Goal: Task Accomplishment & Management: Manage account settings

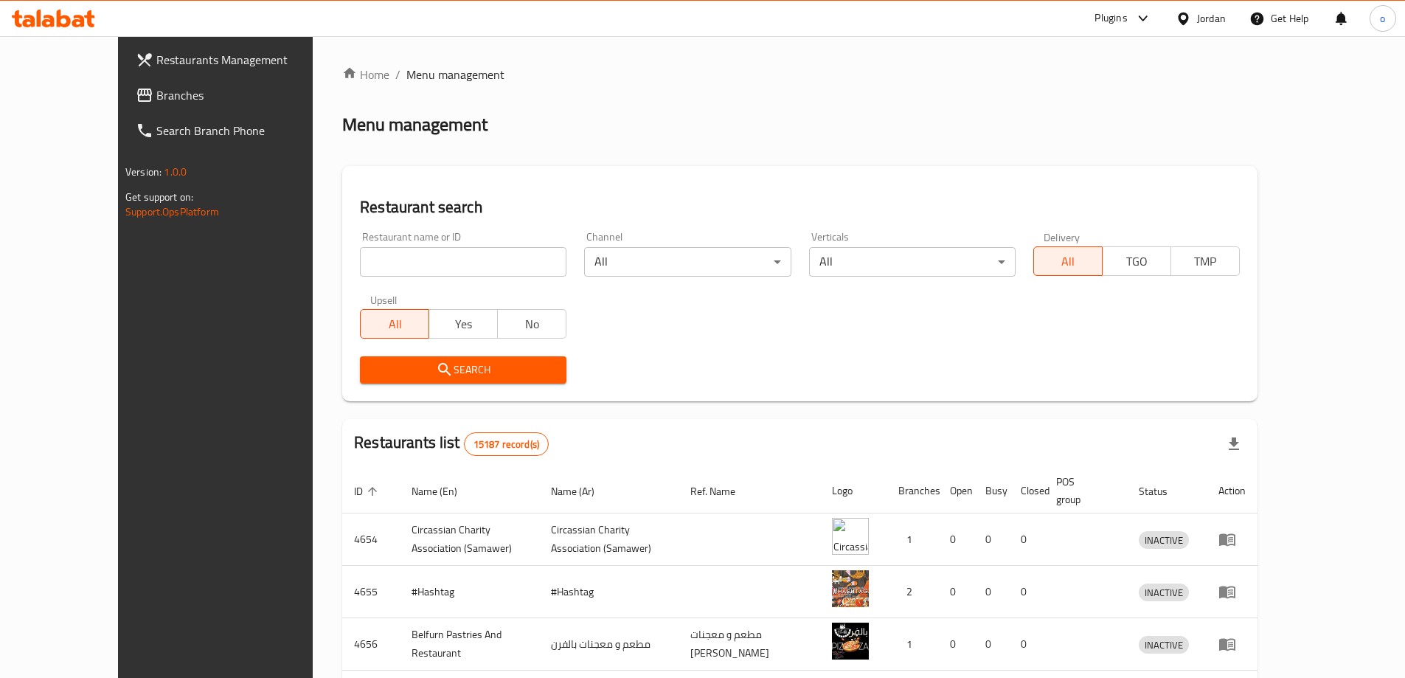
click at [1205, 21] on div "Jordan" at bounding box center [1211, 18] width 29 height 16
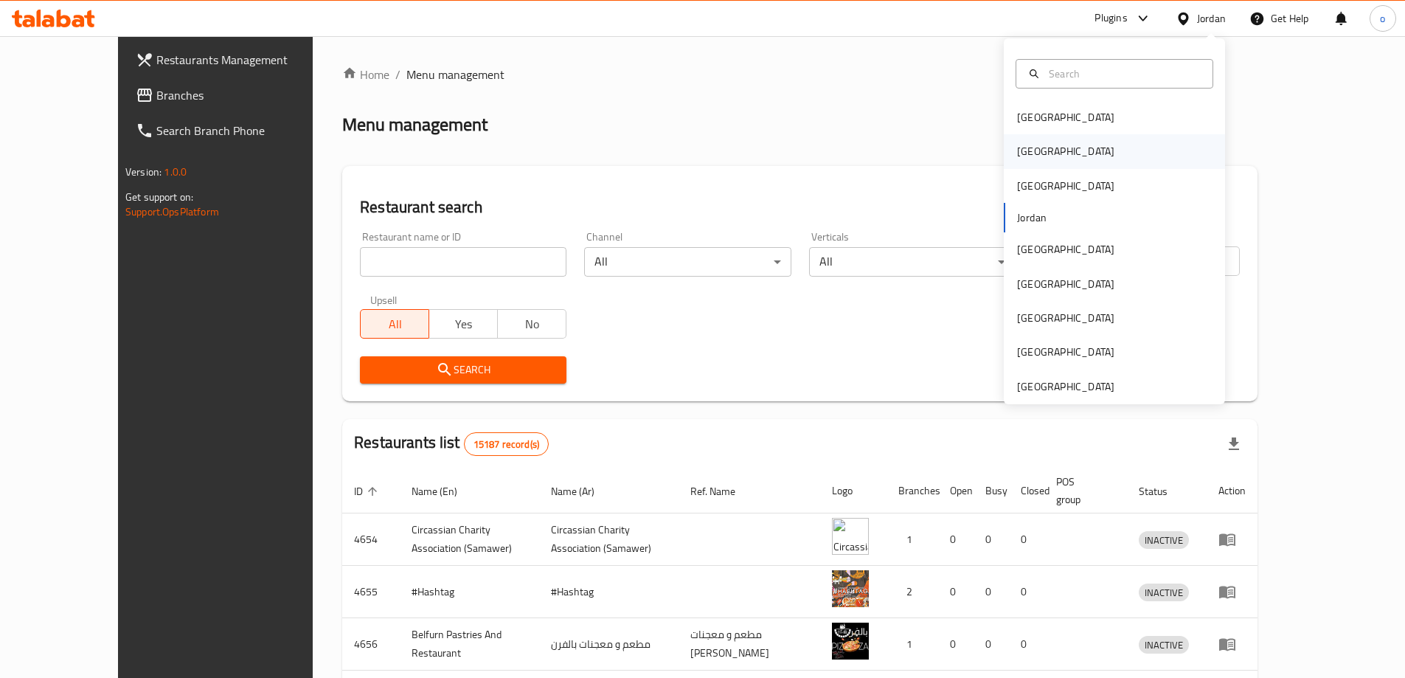
click at [1061, 159] on div "[GEOGRAPHIC_DATA]" at bounding box center [1114, 151] width 221 height 34
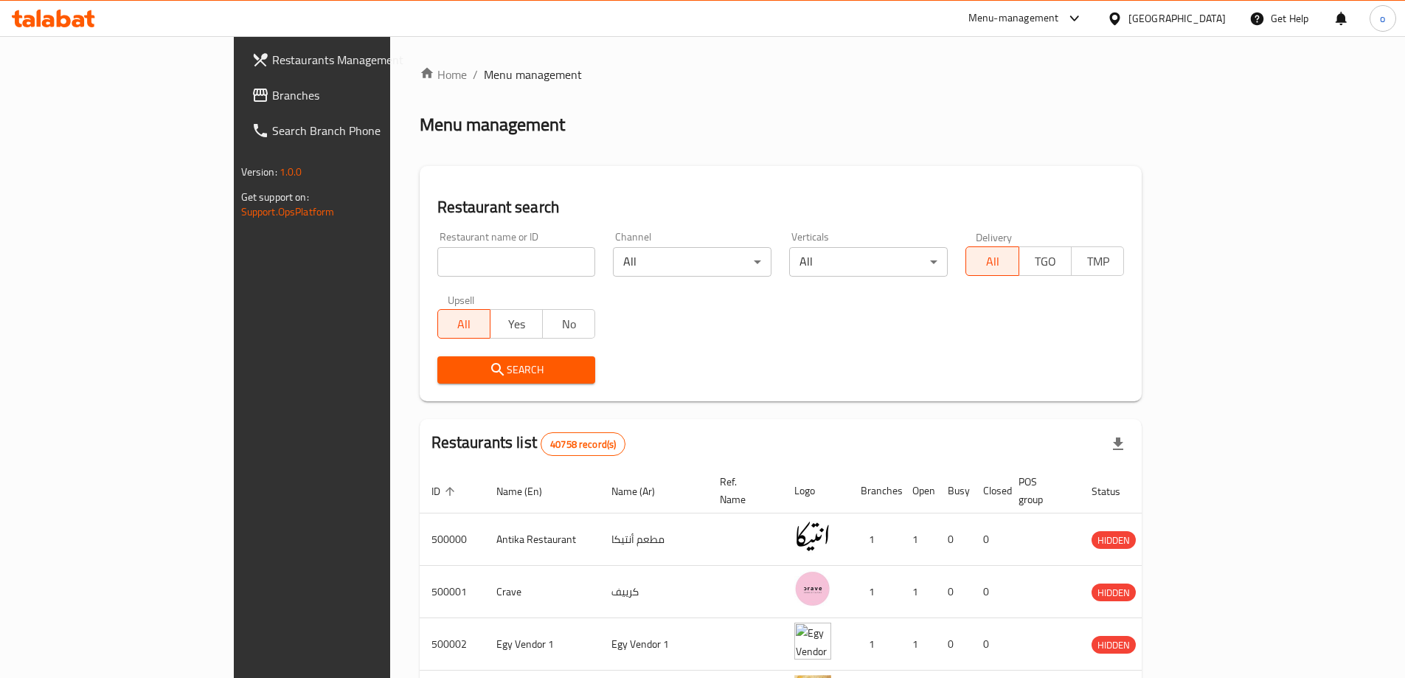
click at [272, 96] on span "Branches" at bounding box center [364, 95] width 184 height 18
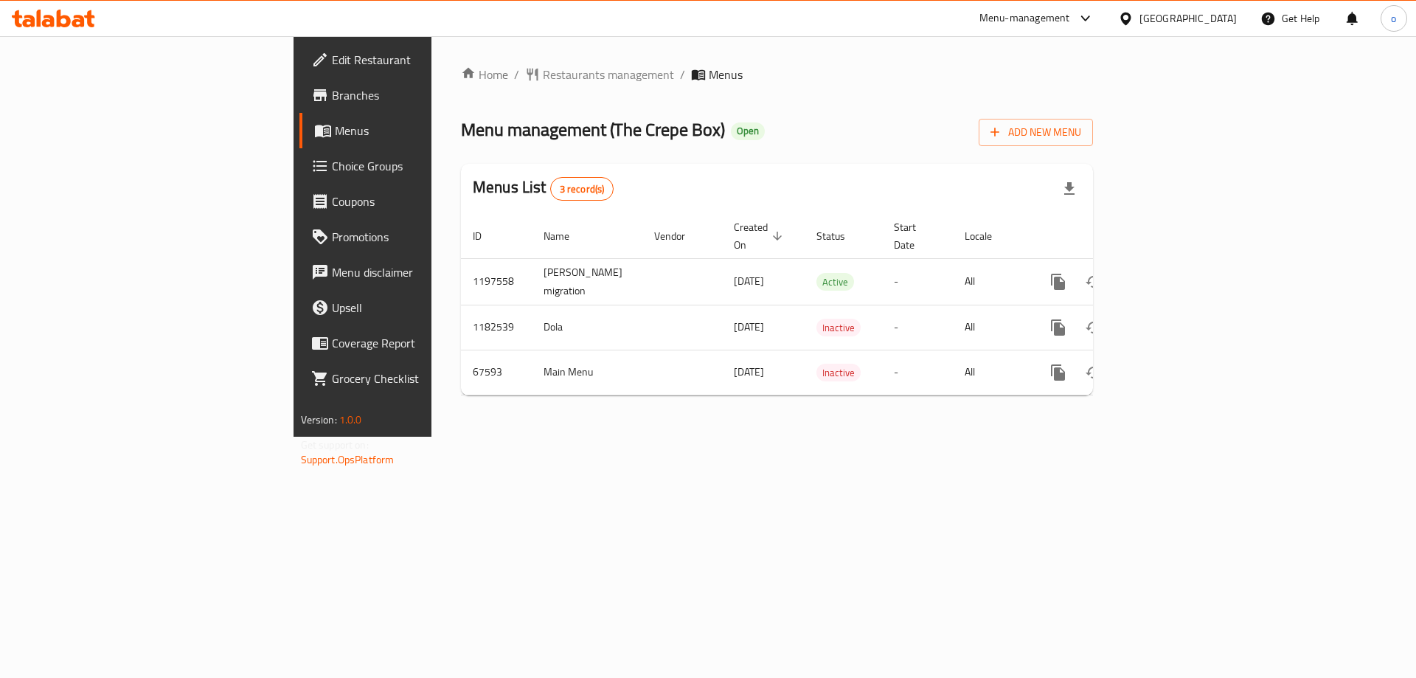
click at [332, 170] on span "Choice Groups" at bounding box center [425, 166] width 187 height 18
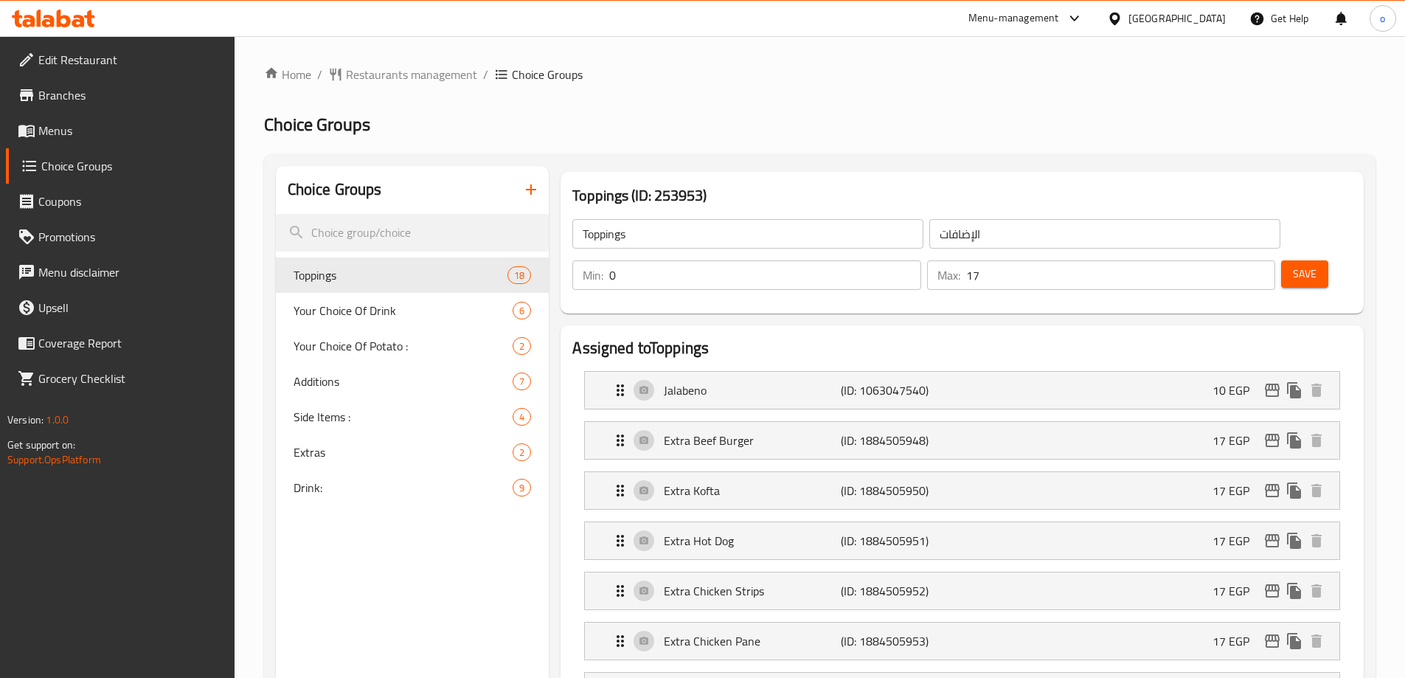
click at [684, 136] on h2 "Choice Groups" at bounding box center [819, 125] width 1111 height 24
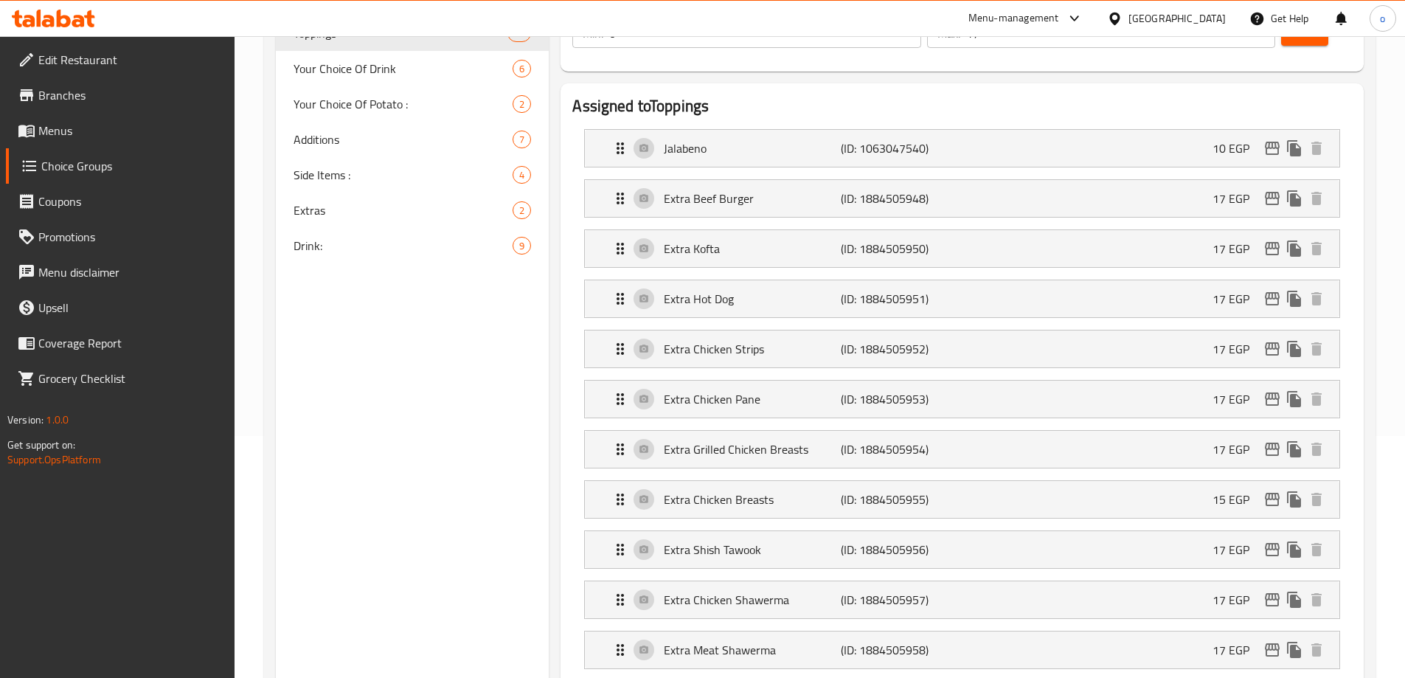
scroll to position [203, 0]
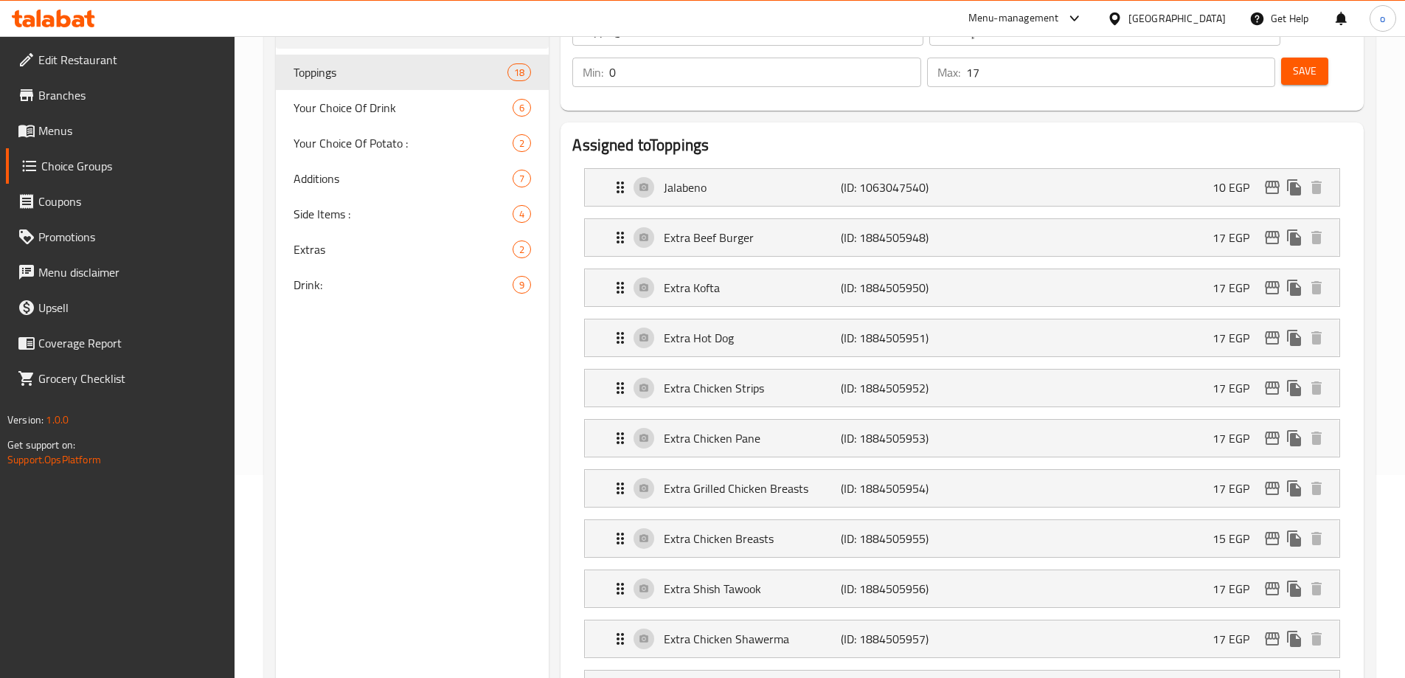
click at [356, 303] on nav "Toppings 18 Your Choice Of Drink 6 Your Choice Of Potato : 2 Additions 7 Side I…" at bounding box center [413, 179] width 274 height 260
click at [358, 292] on span "Drink:" at bounding box center [382, 285] width 176 height 18
type input "Drink:"
type input "المشروب:"
type input "8"
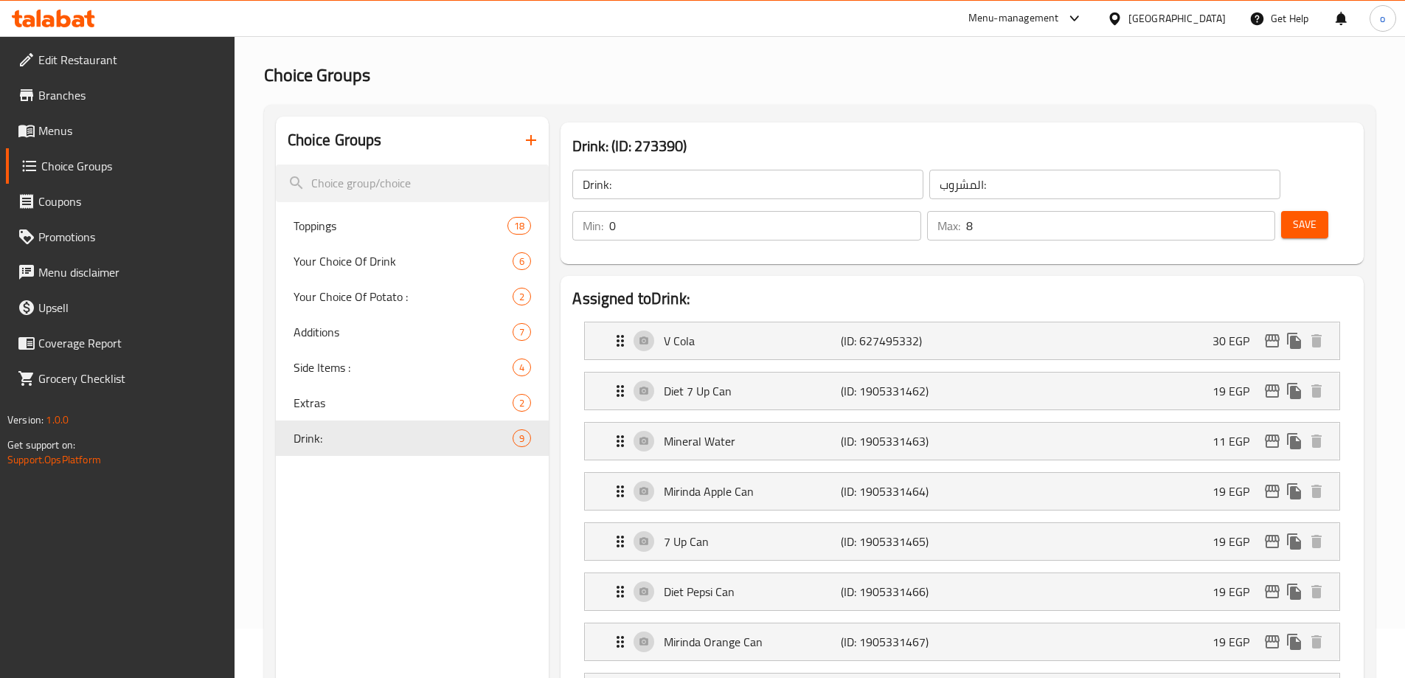
scroll to position [0, 0]
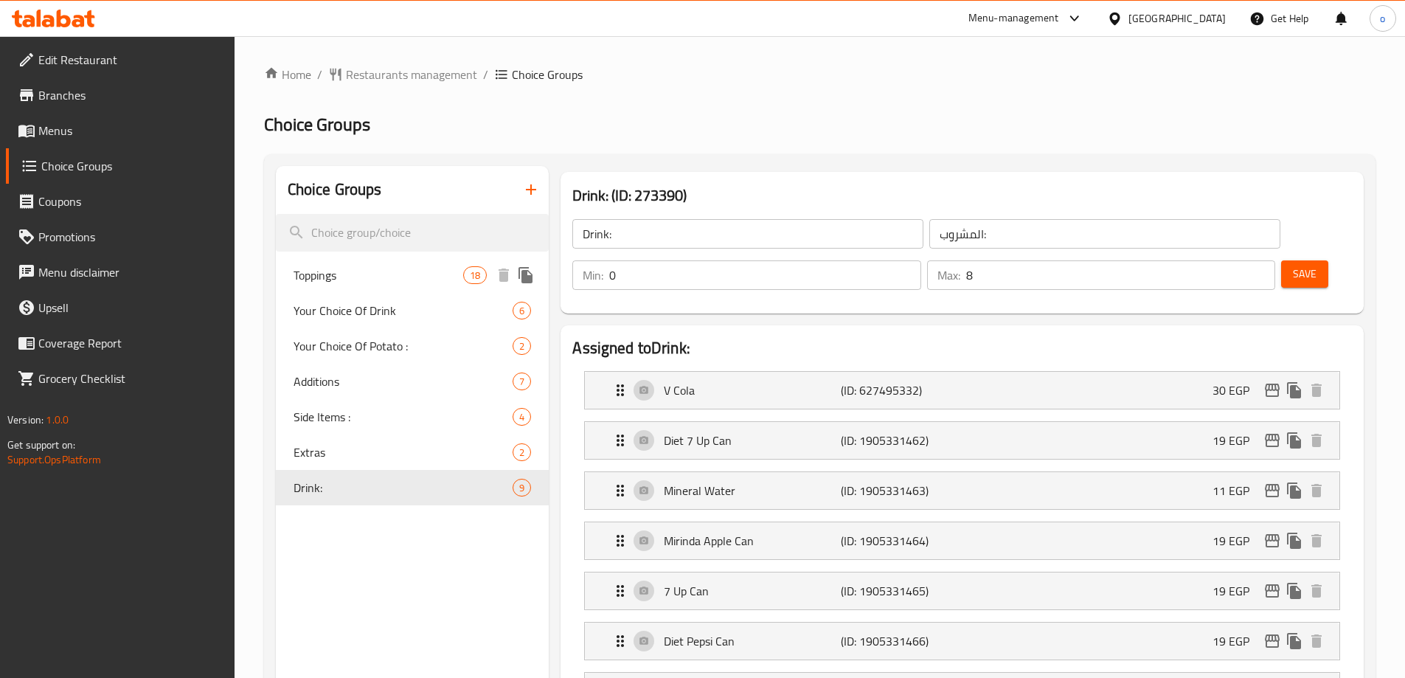
click at [358, 289] on div "Toppings 18" at bounding box center [413, 274] width 274 height 35
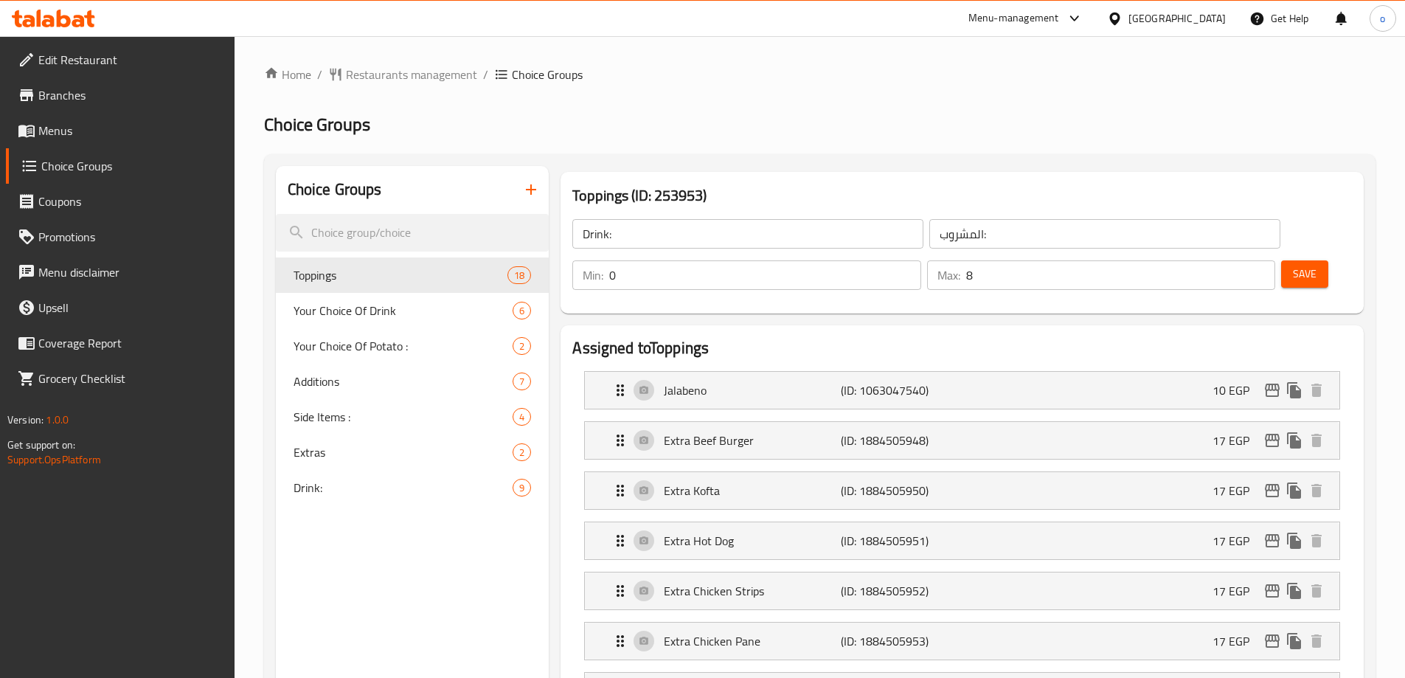
type input "Toppings"
type input "الإضافات"
type input "17"
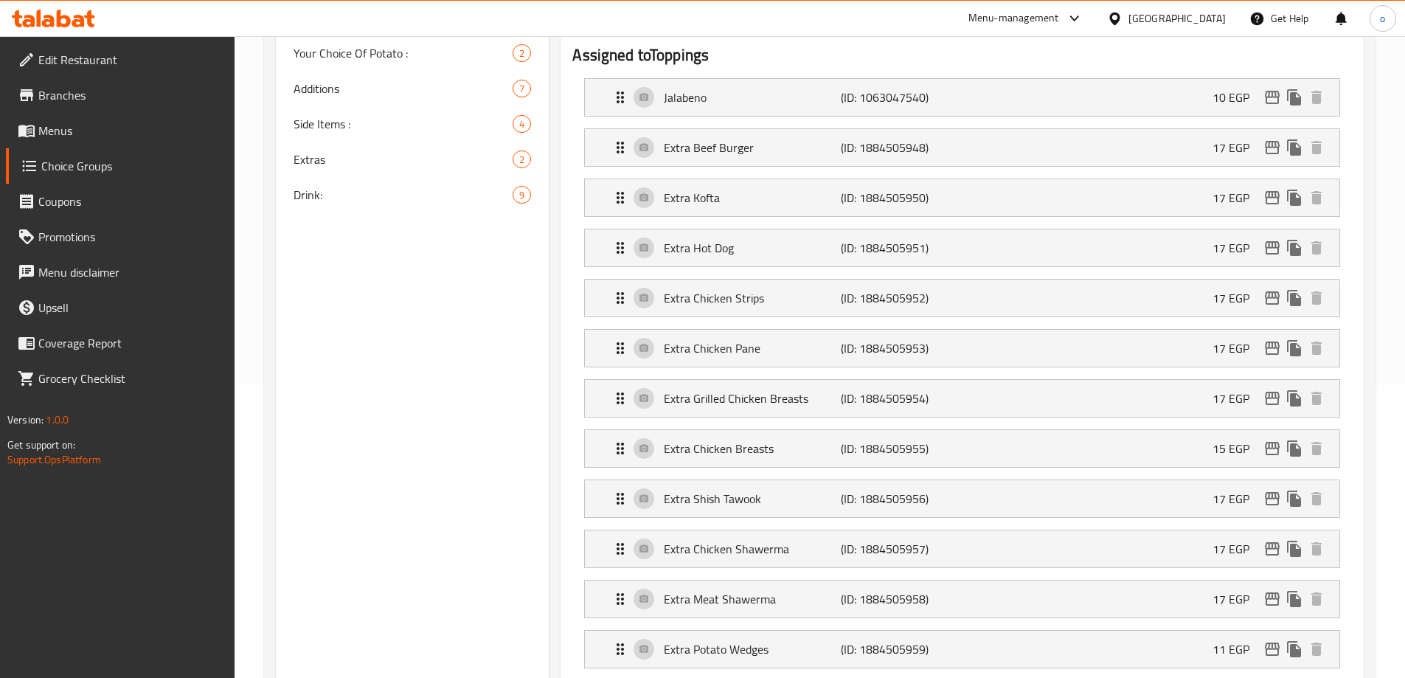
scroll to position [129, 0]
